Goal: Task Accomplishment & Management: Use online tool/utility

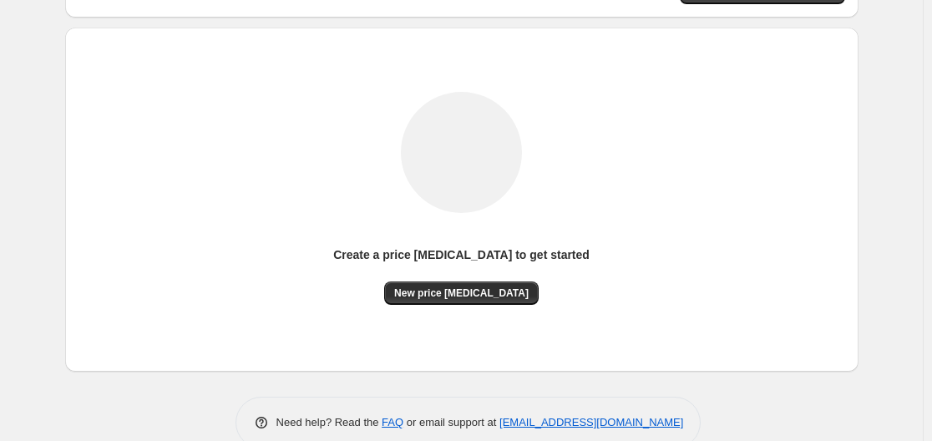
scroll to position [185, 0]
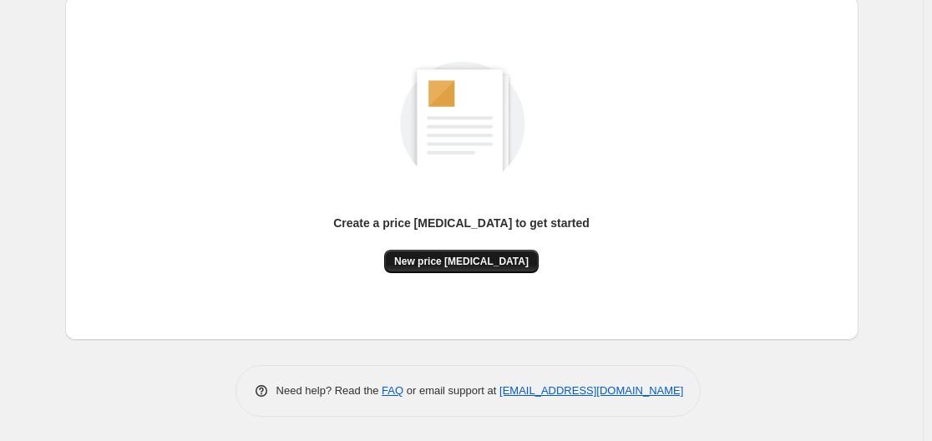
click at [444, 261] on span "New price [MEDICAL_DATA]" at bounding box center [461, 261] width 134 height 13
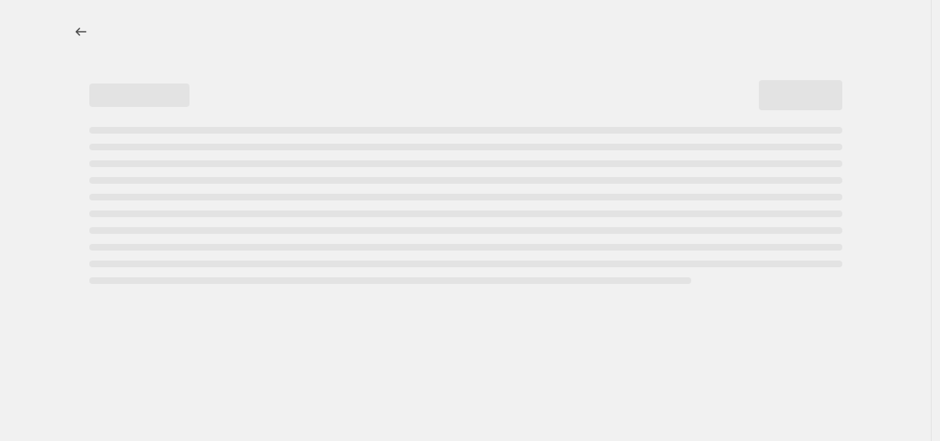
select select "percentage"
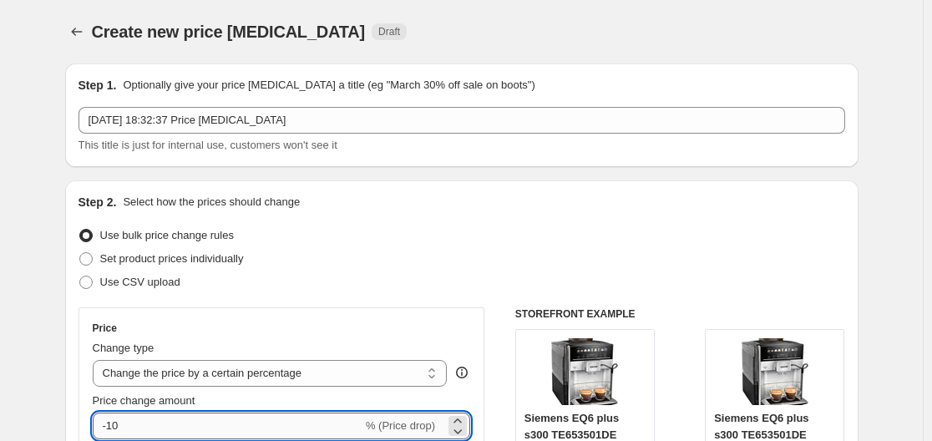
click at [168, 416] on input "-10" at bounding box center [228, 426] width 270 height 27
type input "-1"
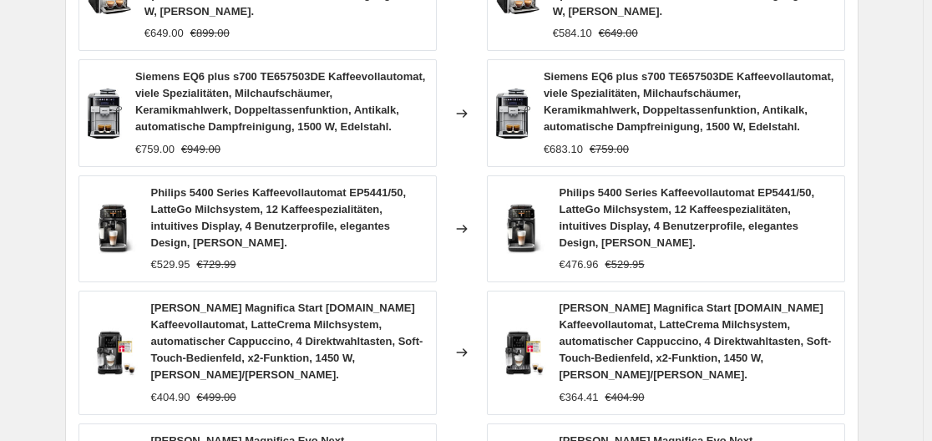
scroll to position [1456, 0]
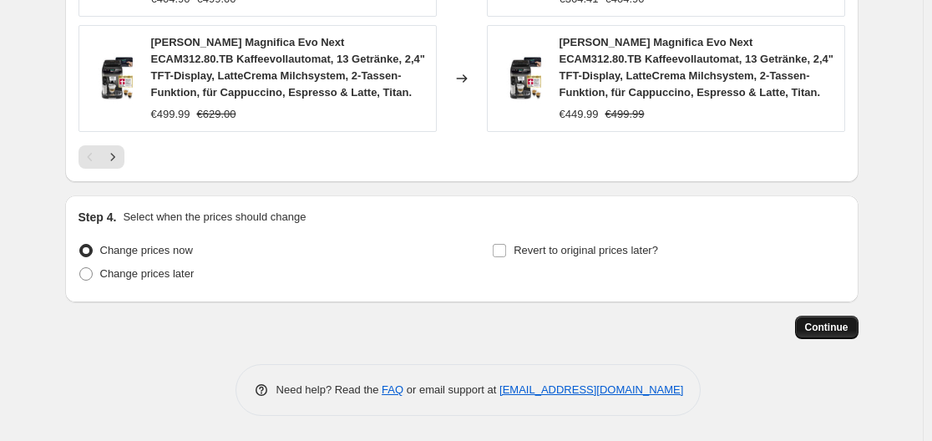
type input "-30"
click at [817, 322] on span "Continue" at bounding box center [826, 327] width 43 height 13
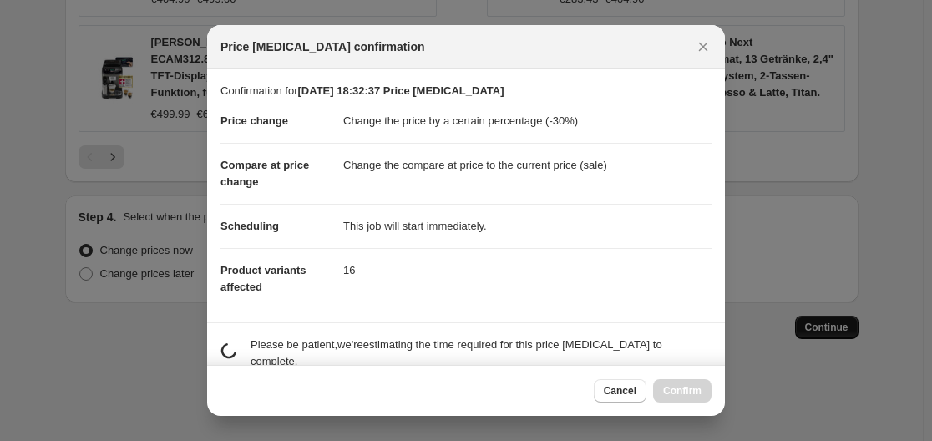
scroll to position [0, 0]
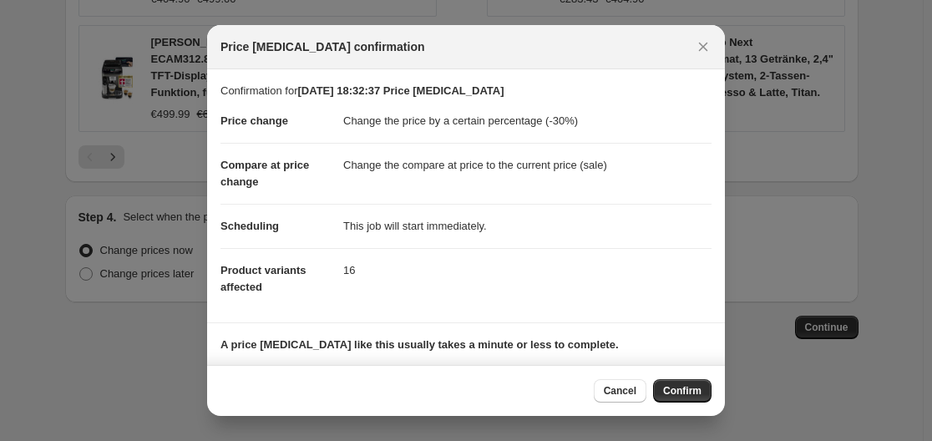
drag, startPoint x: 698, startPoint y: 381, endPoint x: 696, endPoint y: 370, distance: 11.0
click at [696, 370] on div "Cancel Confirm" at bounding box center [466, 390] width 518 height 51
click at [700, 392] on span "Confirm" at bounding box center [682, 390] width 38 height 13
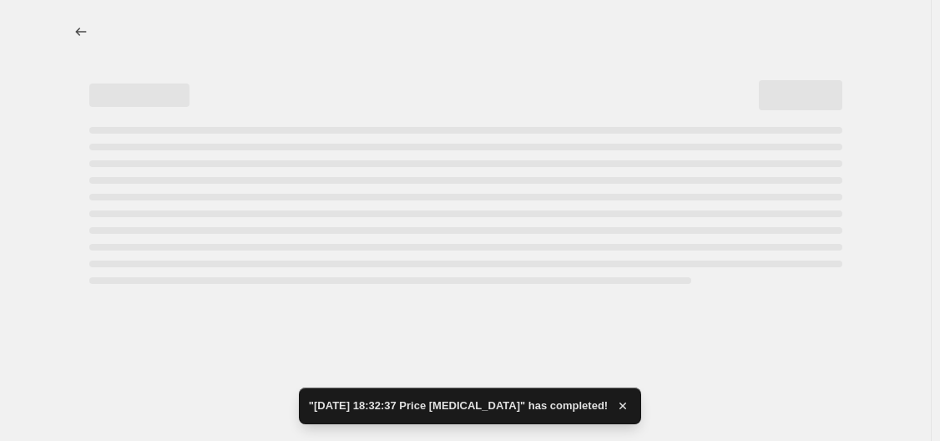
select select "percentage"
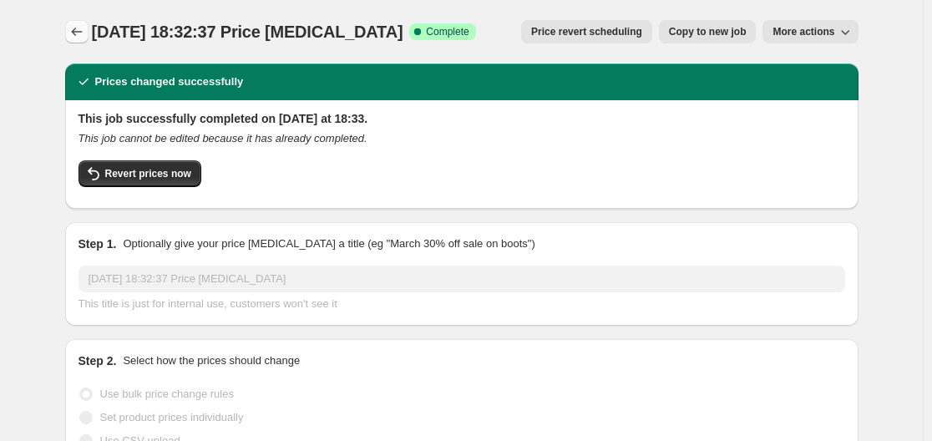
click at [73, 33] on icon "Price change jobs" at bounding box center [76, 31] width 17 height 17
